Goal: Task Accomplishment & Management: Manage account settings

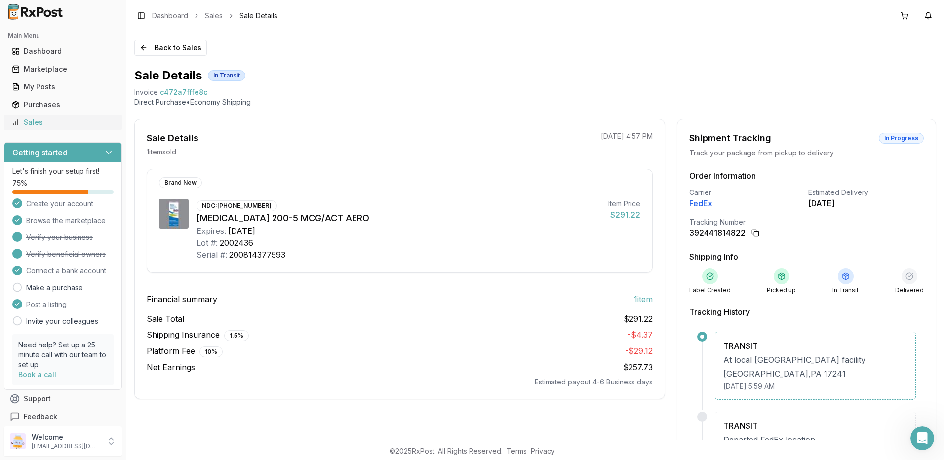
click at [42, 122] on div "Sales" at bounding box center [63, 122] width 102 height 10
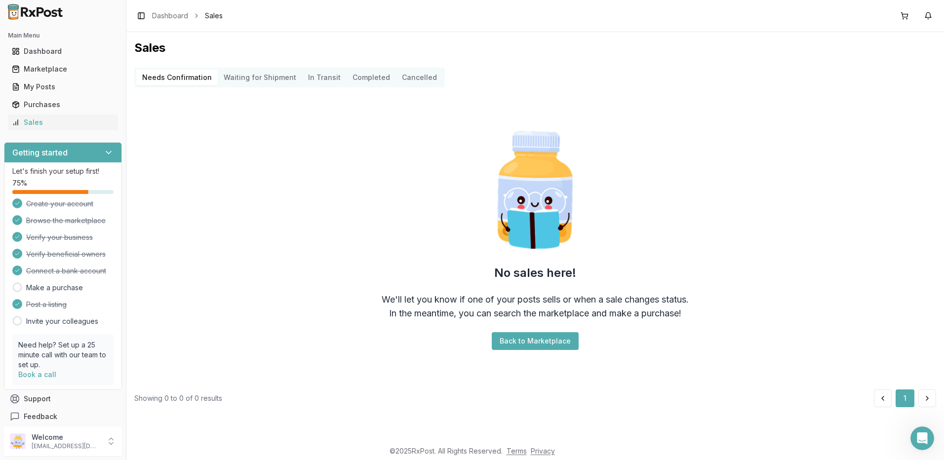
click at [330, 77] on Transit "In Transit" at bounding box center [324, 78] width 44 height 16
click at [318, 78] on Transit "In Transit" at bounding box center [324, 78] width 44 height 16
click at [362, 75] on button "Completed" at bounding box center [371, 78] width 49 height 16
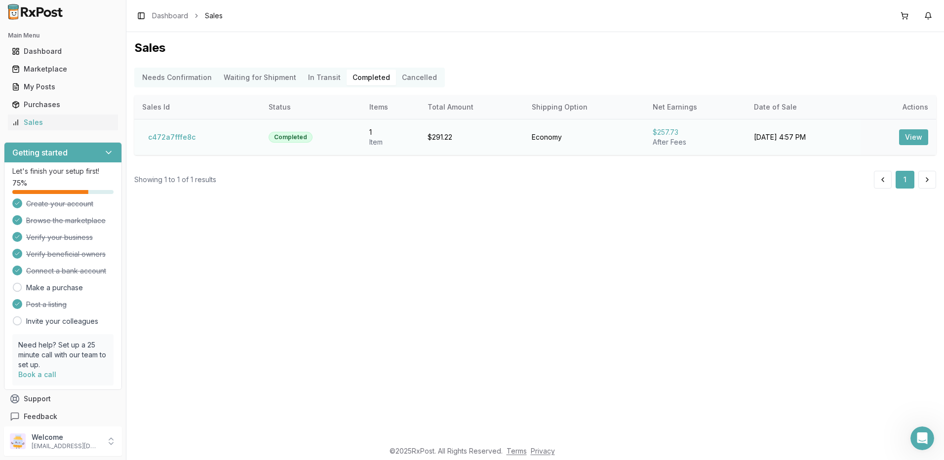
click at [919, 137] on button "View" at bounding box center [913, 137] width 29 height 16
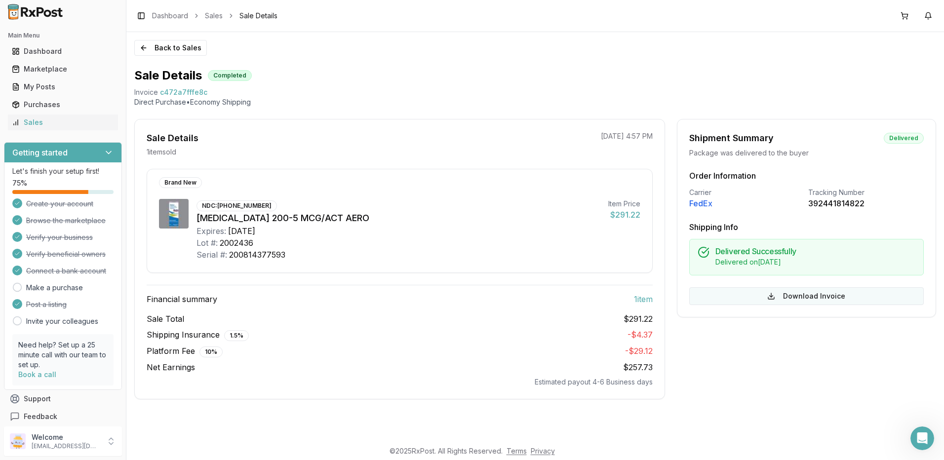
click at [773, 295] on button "Download Invoice" at bounding box center [806, 296] width 235 height 18
click at [143, 47] on button "Back to Sales" at bounding box center [170, 48] width 73 height 16
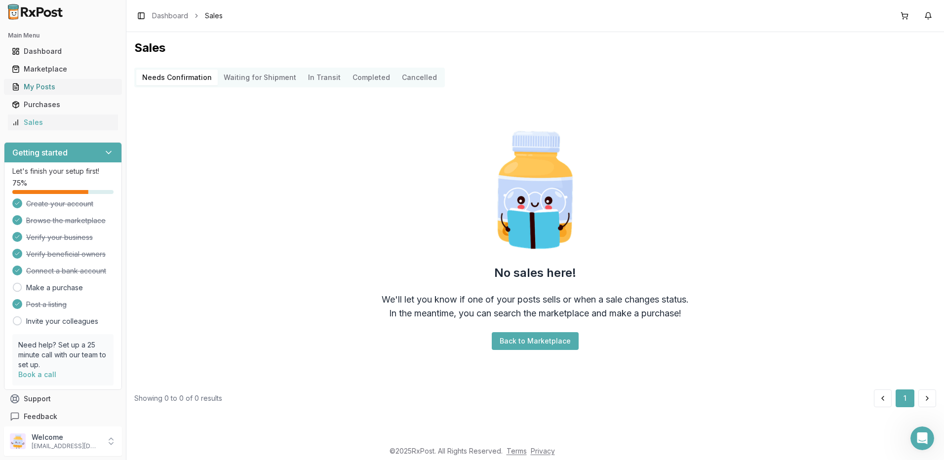
click at [54, 89] on div "My Posts" at bounding box center [63, 87] width 102 height 10
